Goal: Navigation & Orientation: Go to known website

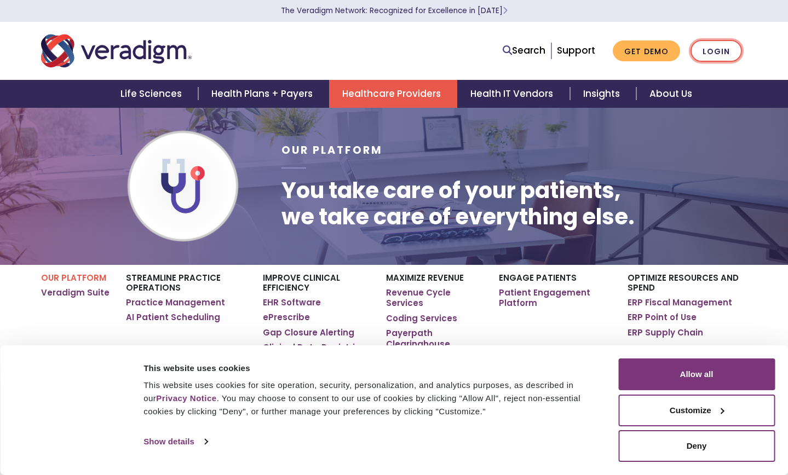
click at [713, 40] on link "Login" at bounding box center [715, 51] width 51 height 22
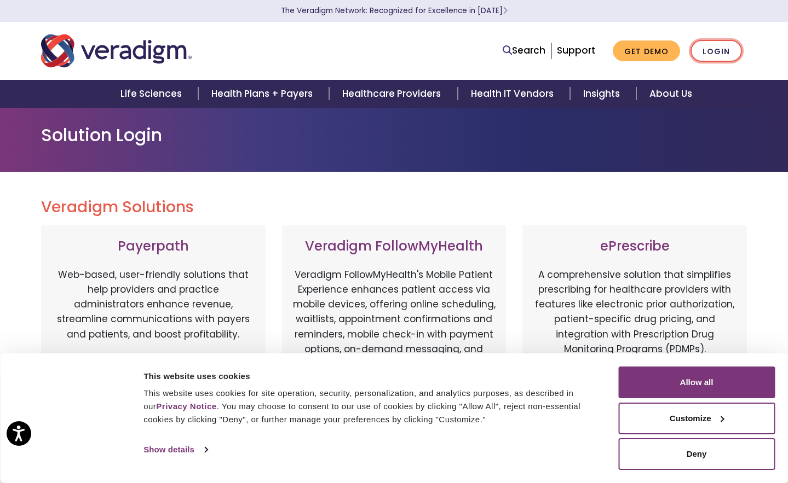
click at [713, 47] on link "Login" at bounding box center [715, 51] width 51 height 22
